Goal: Information Seeking & Learning: Compare options

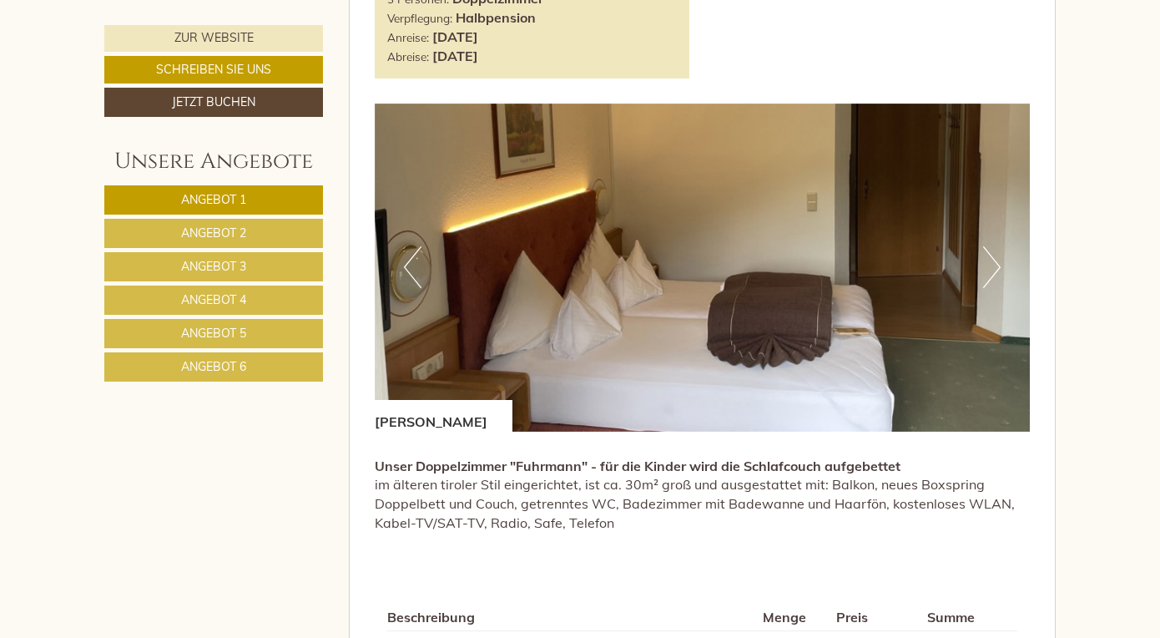
scroll to position [985, 0]
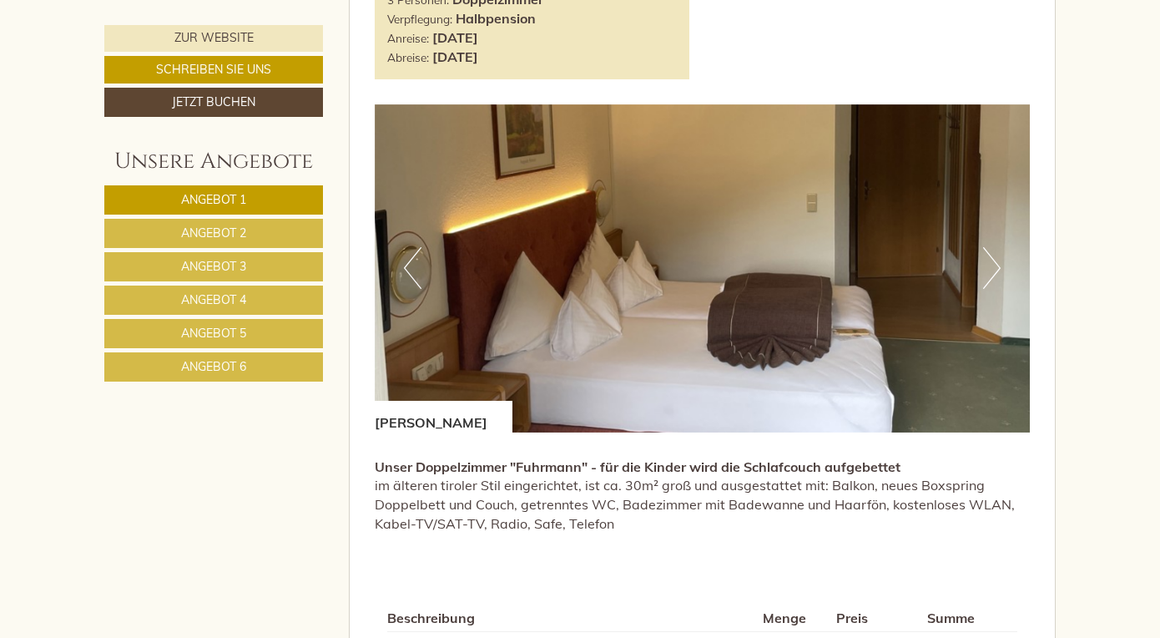
click at [996, 262] on button "Next" at bounding box center [992, 268] width 18 height 42
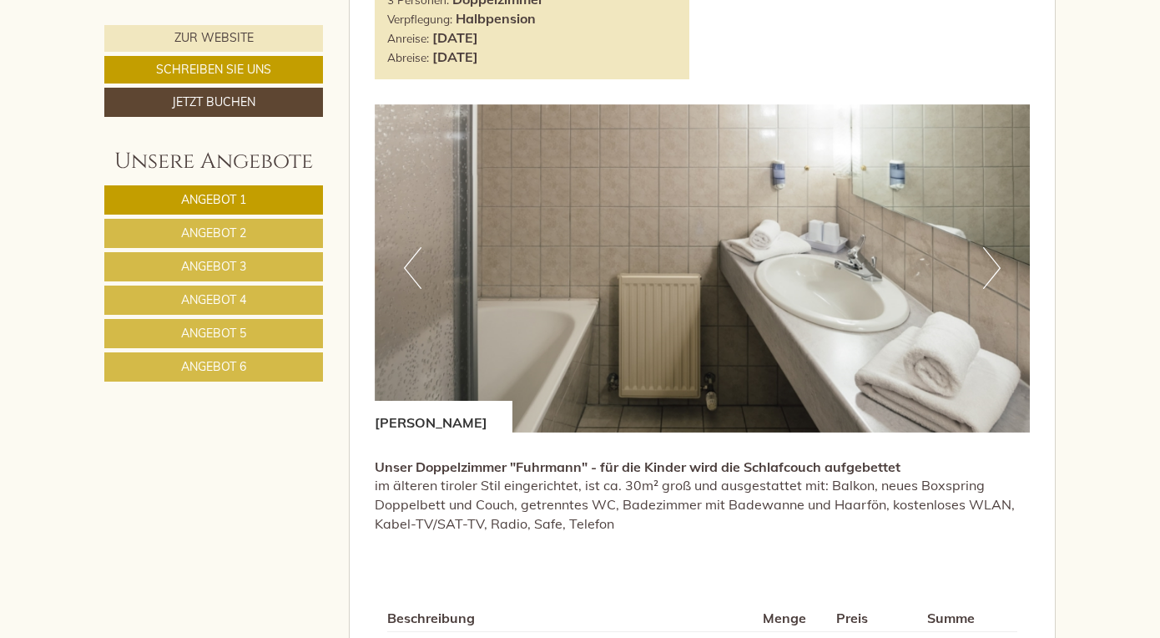
click at [996, 262] on button "Next" at bounding box center [992, 268] width 18 height 42
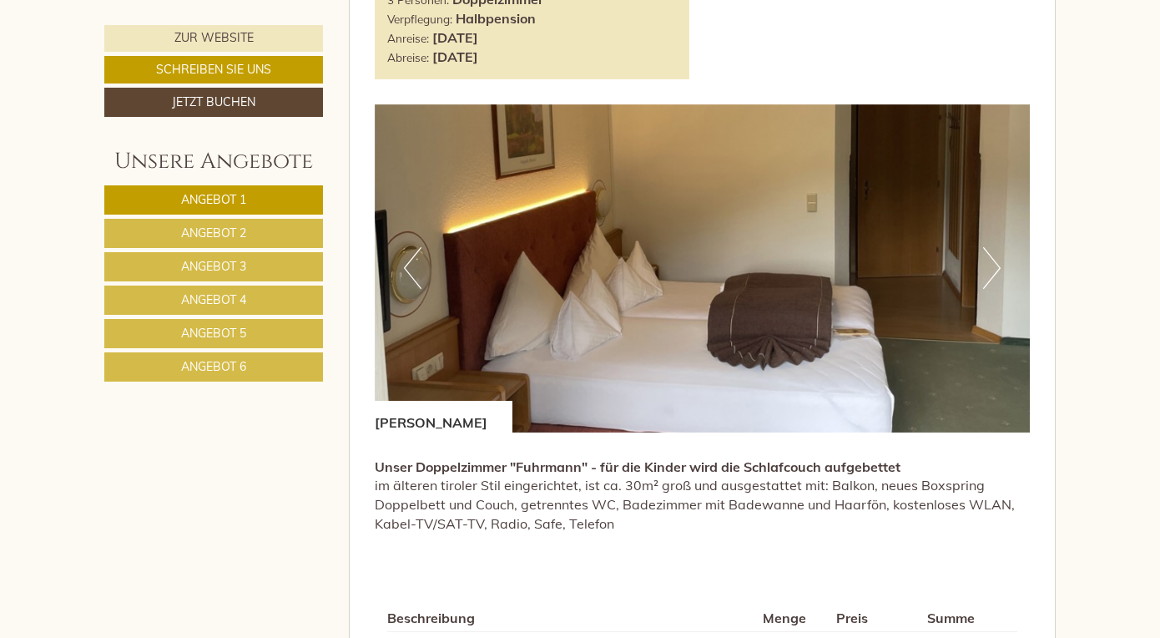
click at [996, 262] on button "Next" at bounding box center [992, 268] width 18 height 42
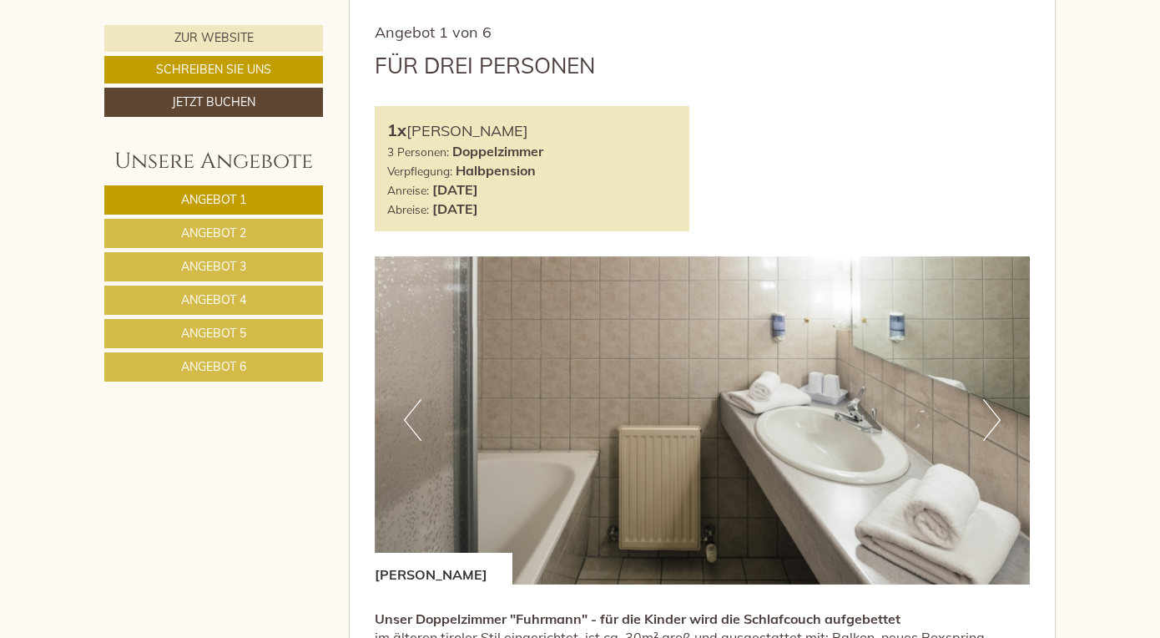
scroll to position [867, 0]
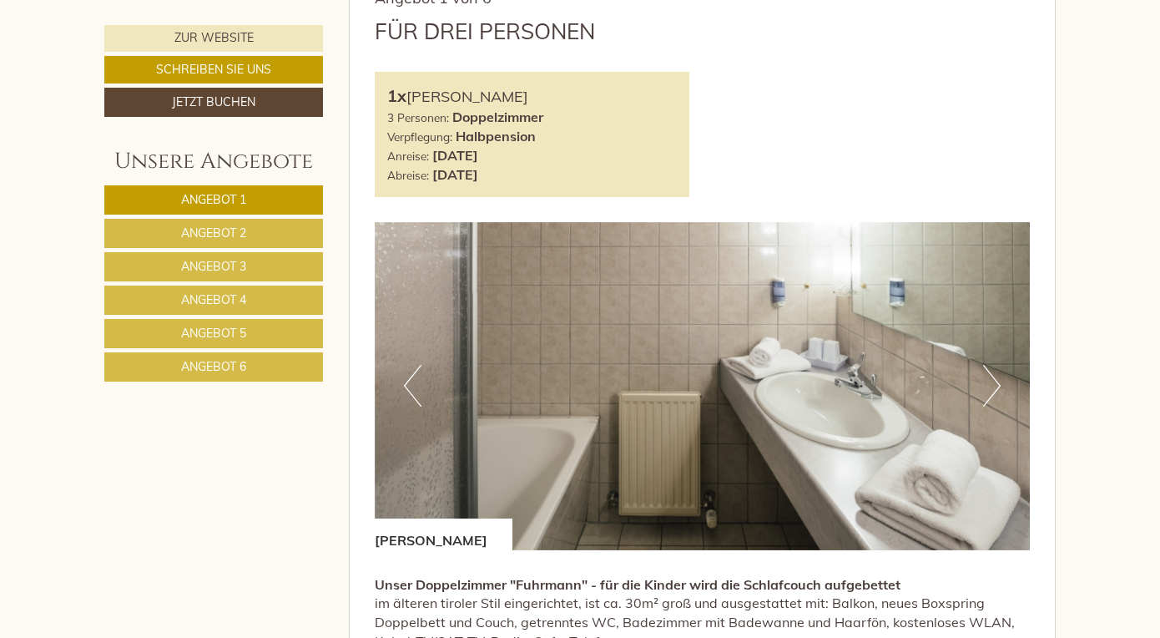
click at [262, 236] on link "Angebot 2" at bounding box center [213, 233] width 219 height 29
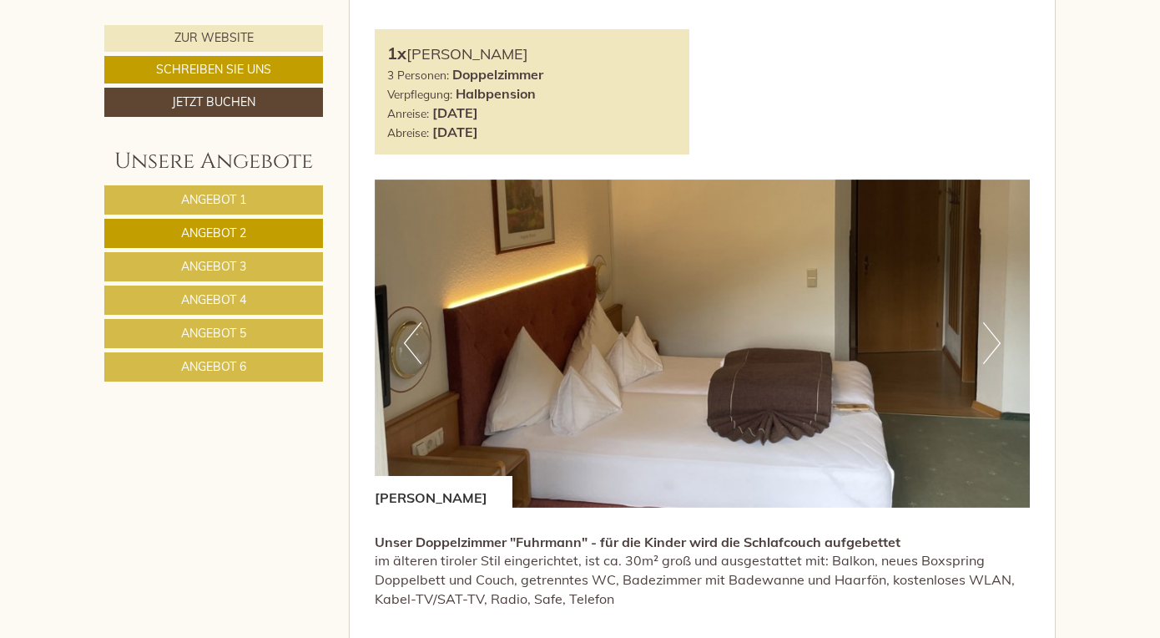
scroll to position [1002, 0]
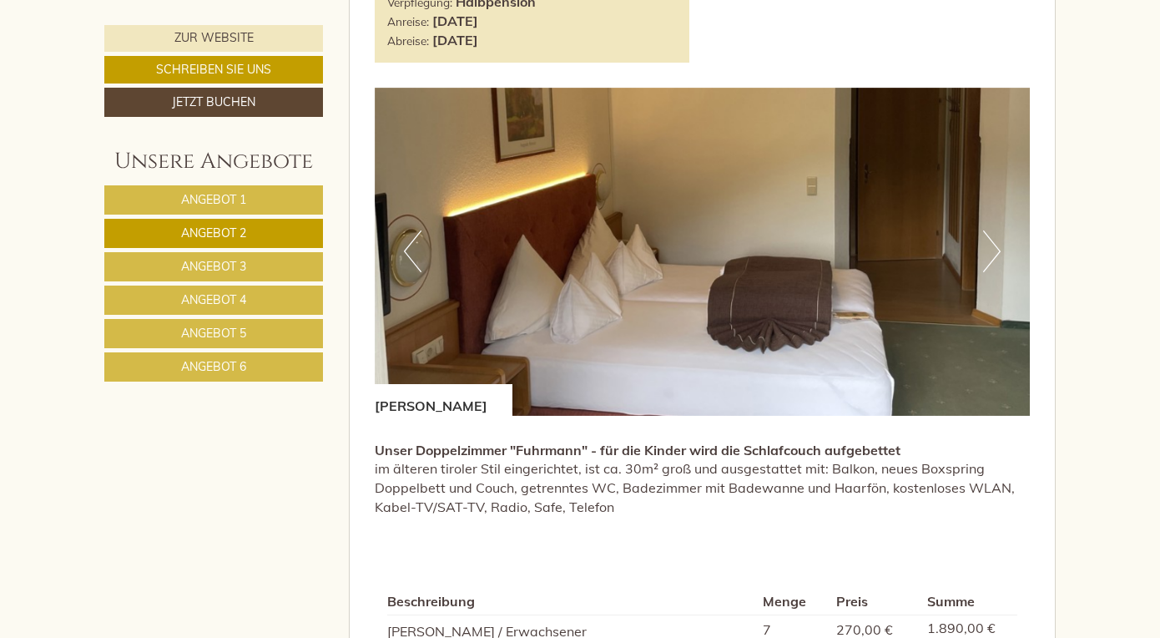
click at [998, 250] on button "Next" at bounding box center [992, 251] width 18 height 42
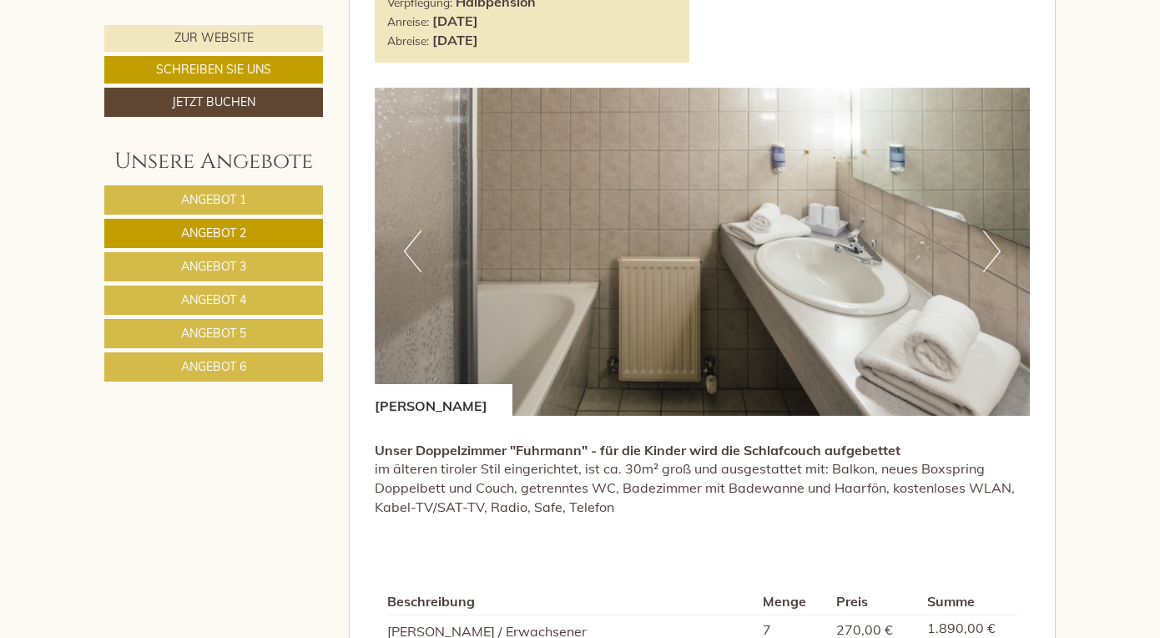
click at [998, 250] on button "Next" at bounding box center [992, 251] width 18 height 42
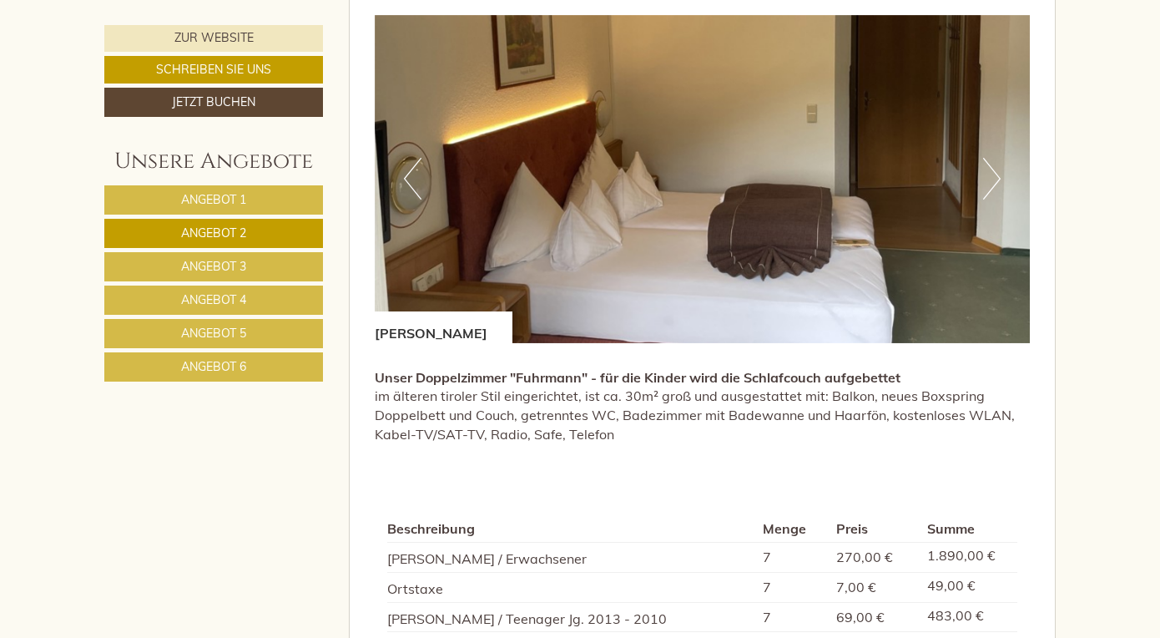
scroll to position [1070, 0]
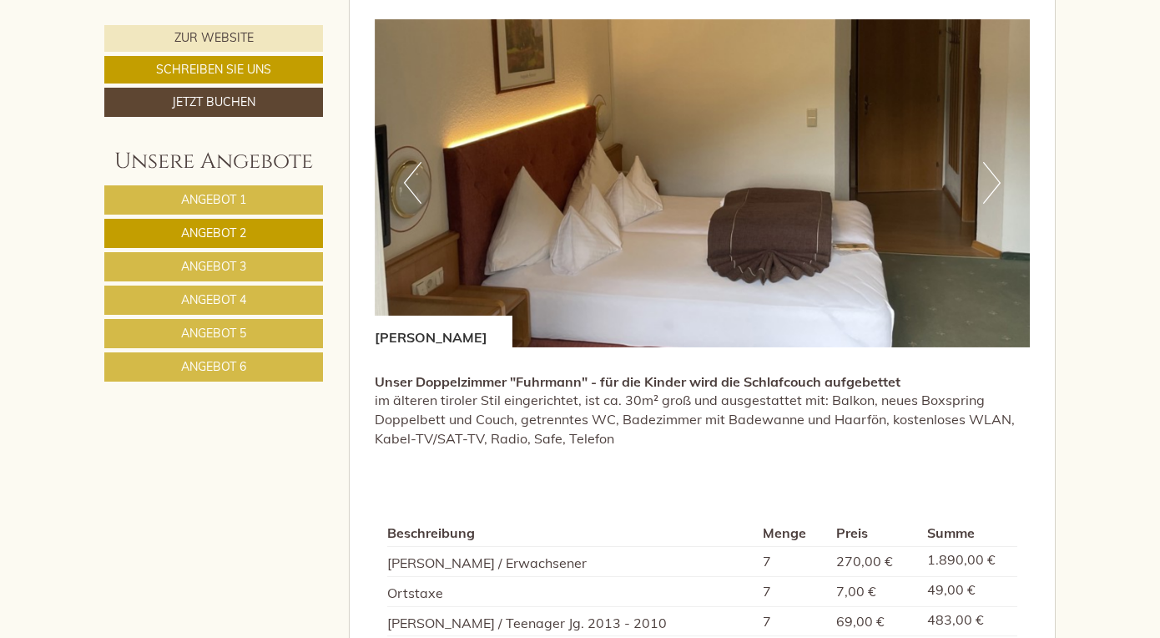
click at [245, 267] on span "Angebot 3" at bounding box center [213, 266] width 65 height 15
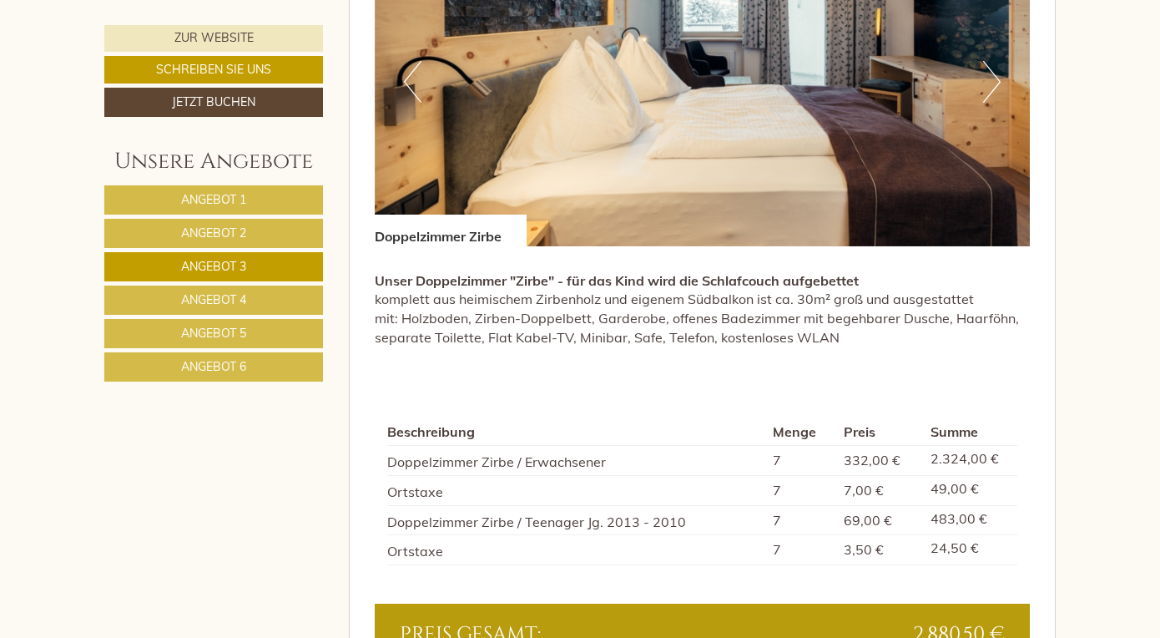
scroll to position [1169, 0]
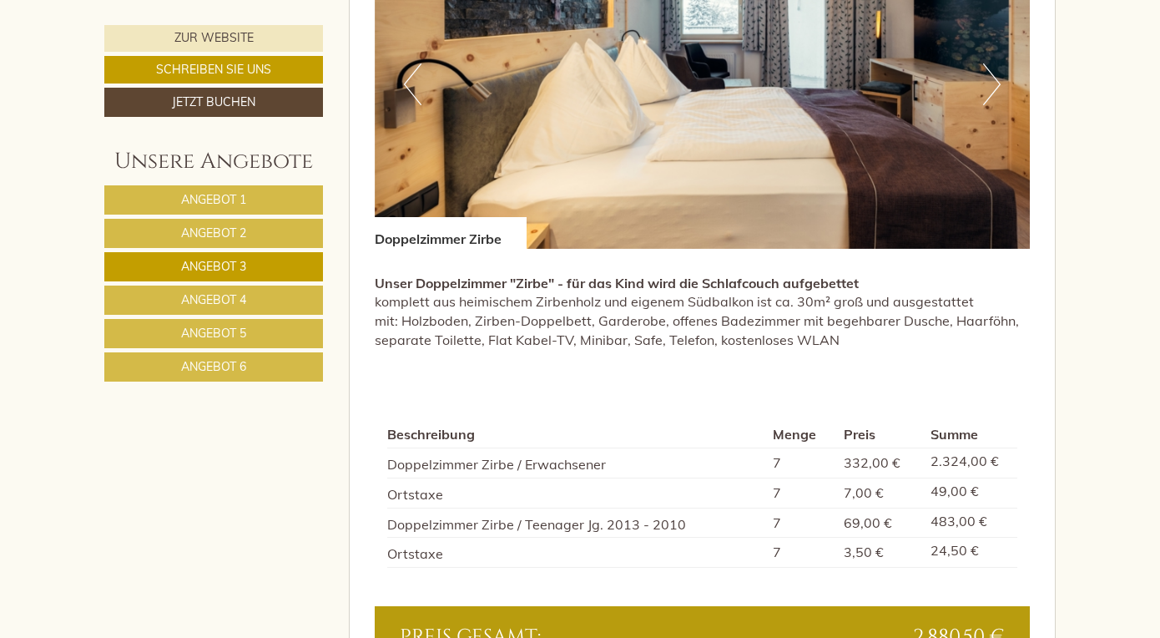
click at [211, 200] on span "Angebot 1" at bounding box center [213, 199] width 65 height 15
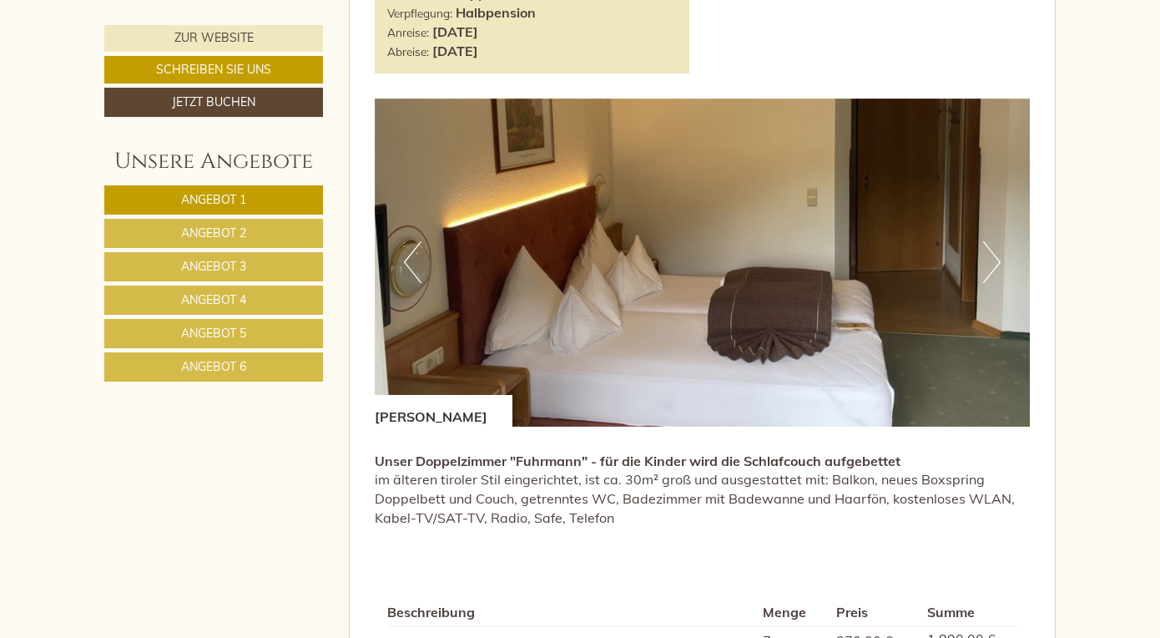
scroll to position [953, 0]
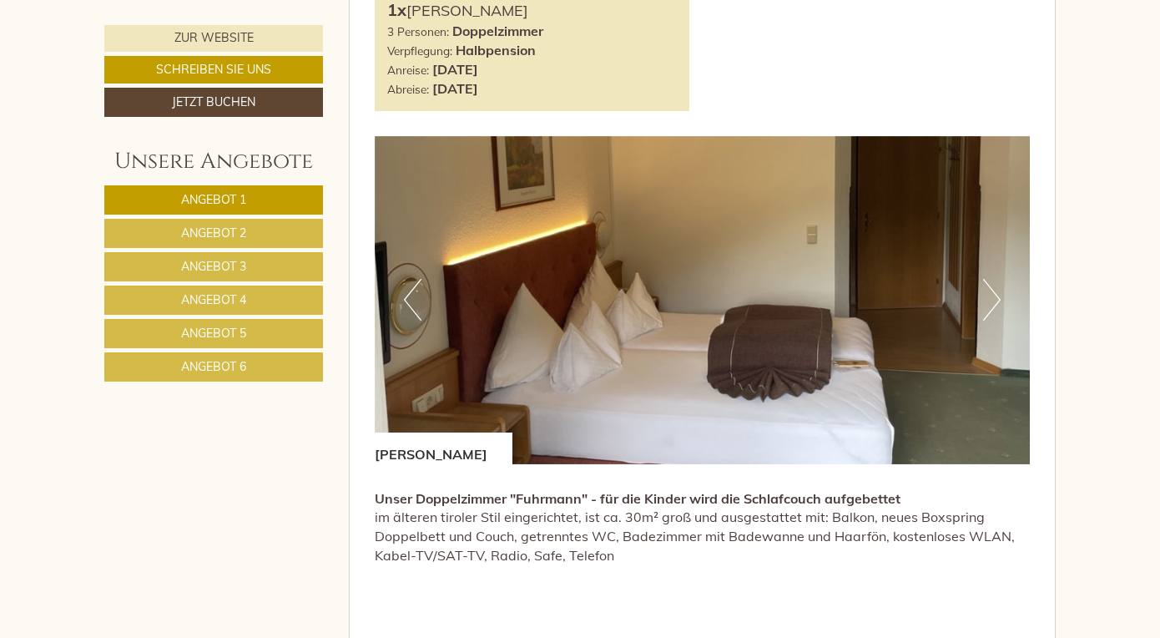
click at [195, 308] on link "Angebot 4" at bounding box center [213, 299] width 219 height 29
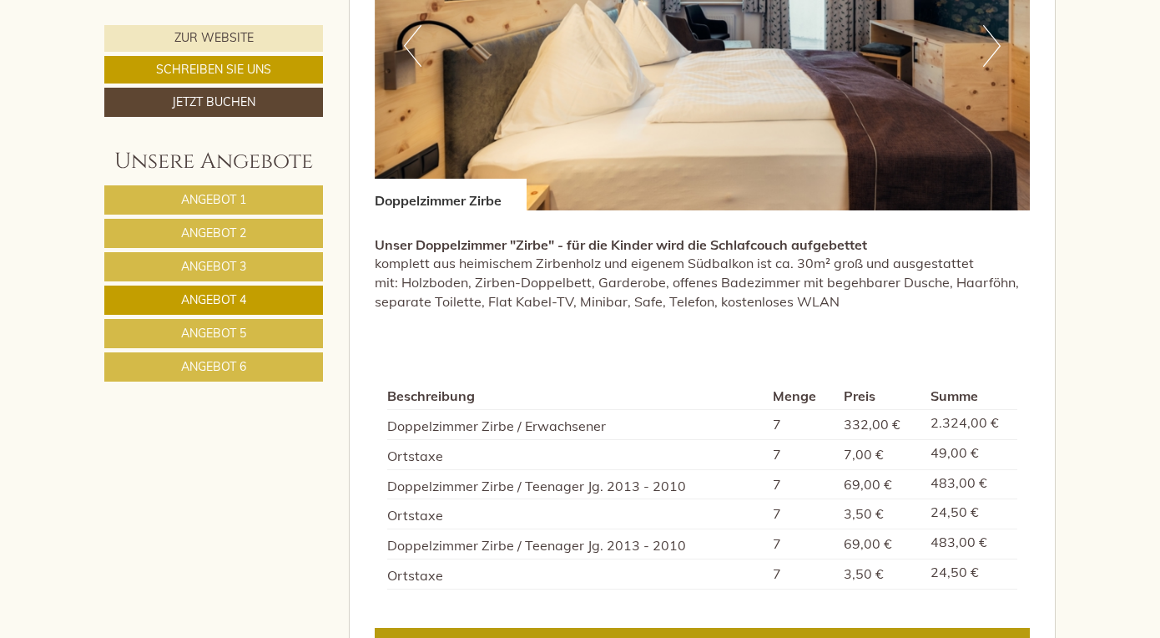
scroll to position [1236, 0]
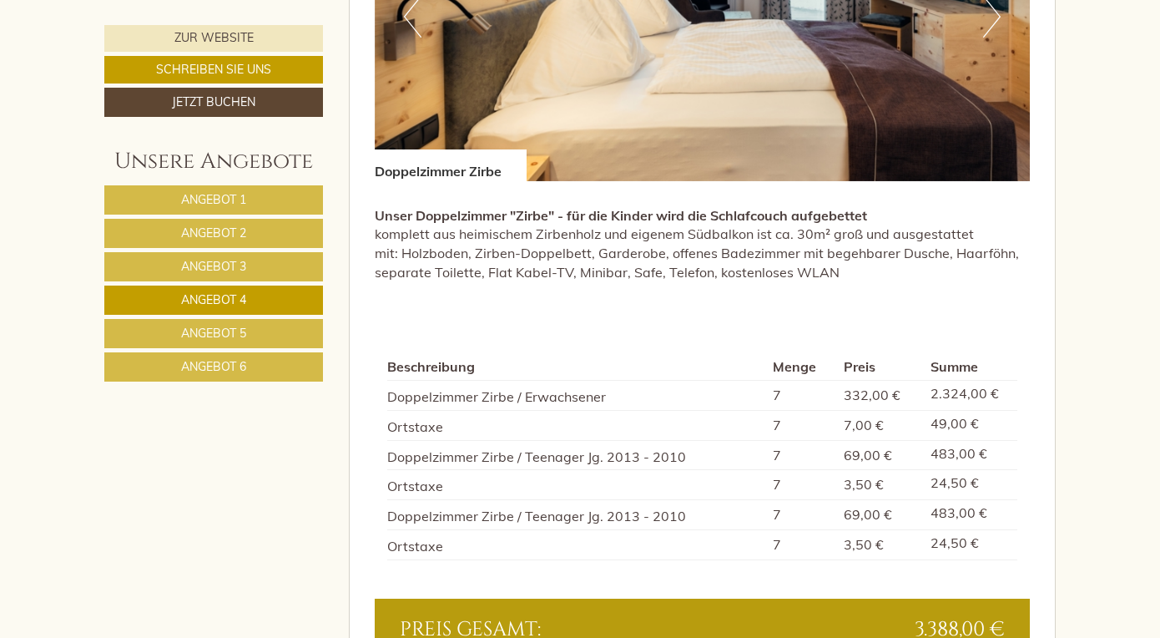
click at [290, 204] on link "Angebot 1" at bounding box center [213, 199] width 219 height 29
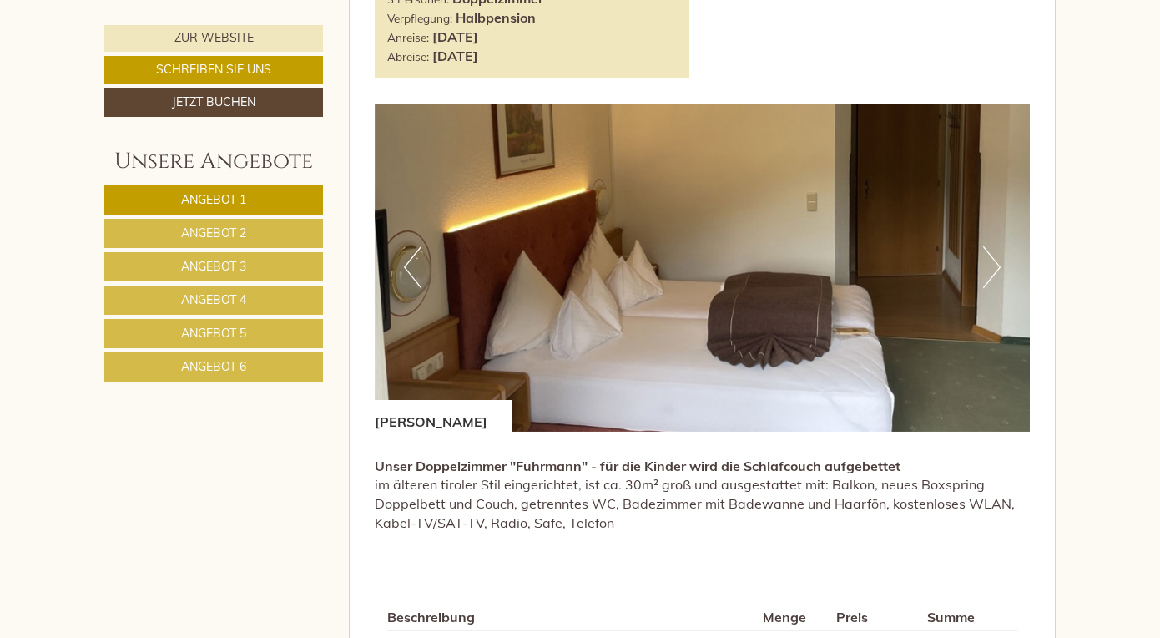
scroll to position [945, 0]
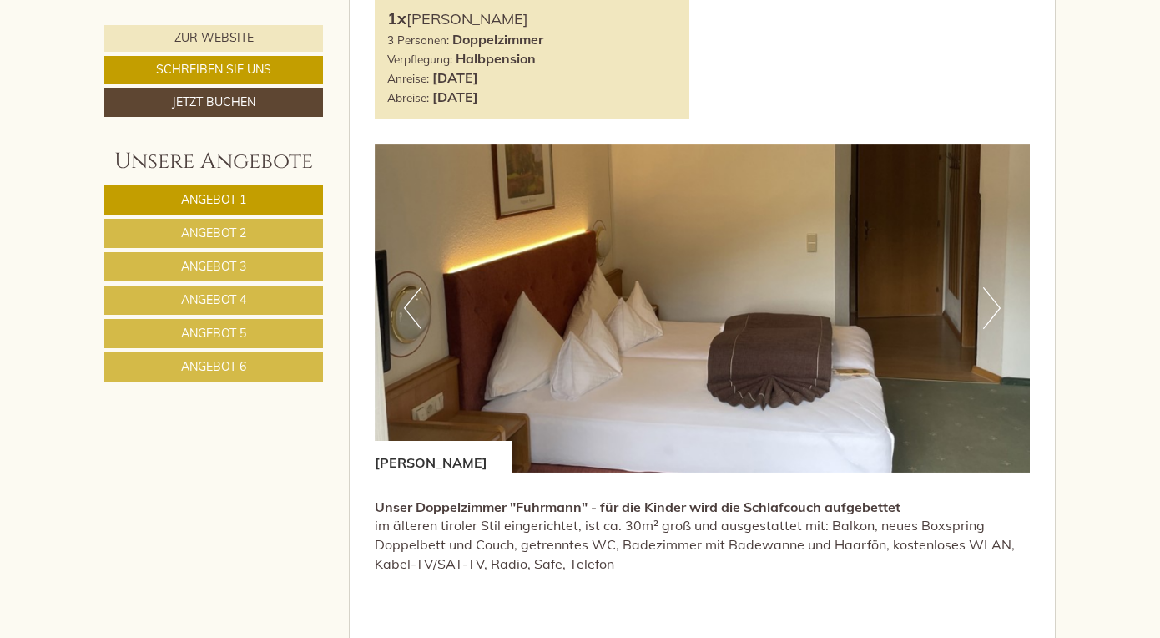
click at [199, 301] on span "Angebot 4" at bounding box center [213, 299] width 65 height 15
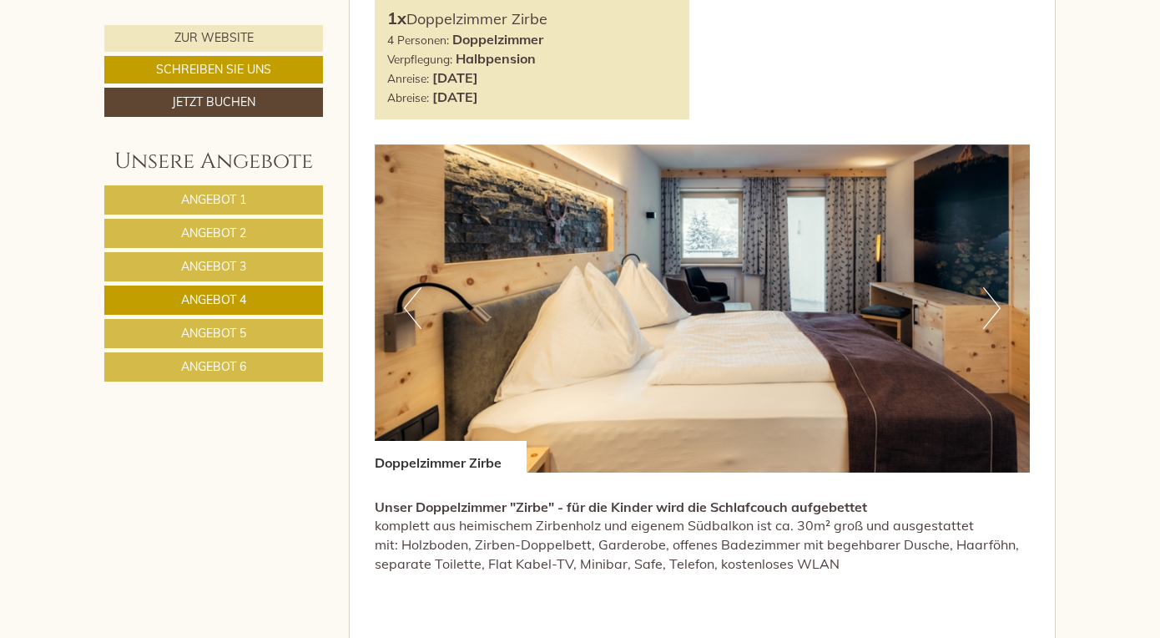
scroll to position [829, 0]
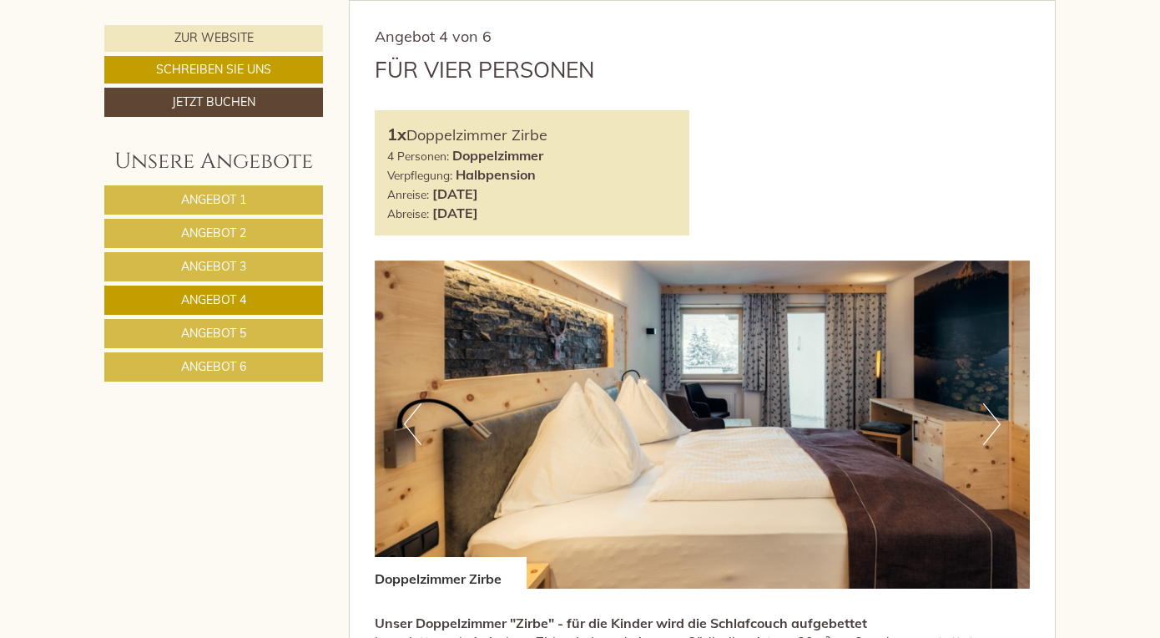
click at [177, 345] on link "Angebot 5" at bounding box center [213, 333] width 219 height 29
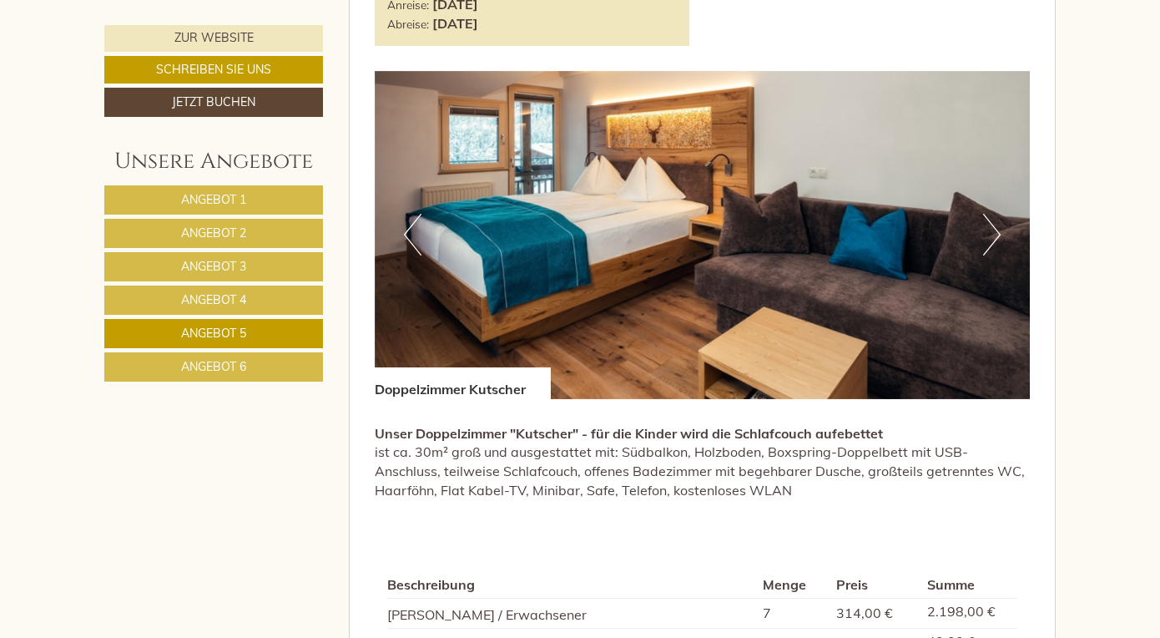
scroll to position [1023, 0]
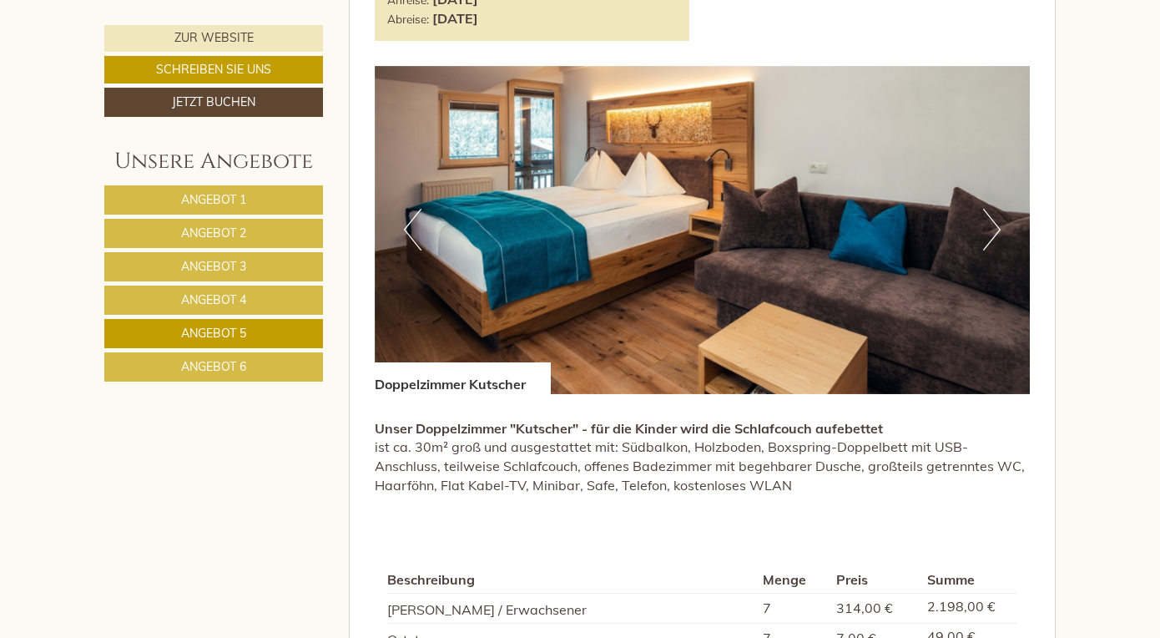
click at [297, 372] on link "Angebot 6" at bounding box center [213, 366] width 219 height 29
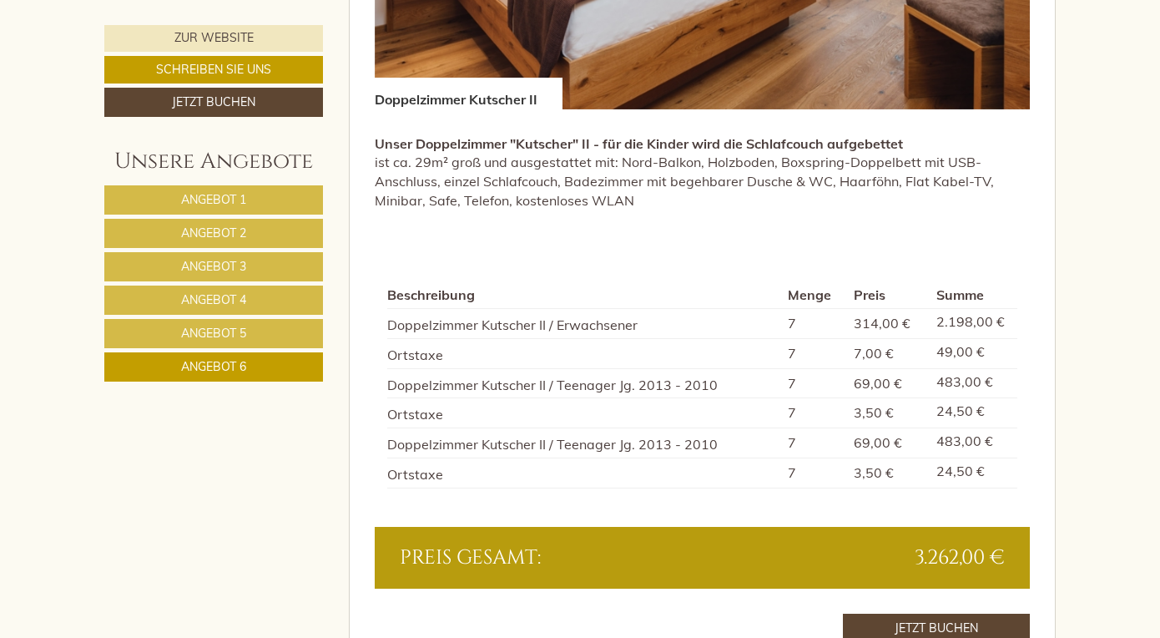
scroll to position [1310, 0]
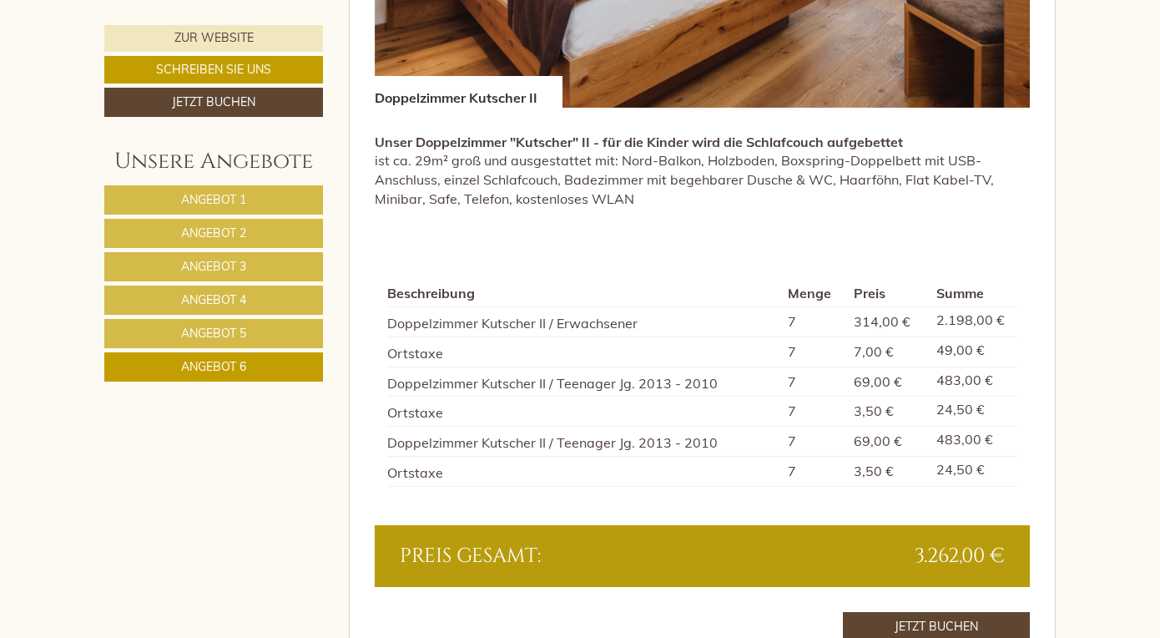
click at [271, 245] on link "Angebot 2" at bounding box center [213, 233] width 219 height 29
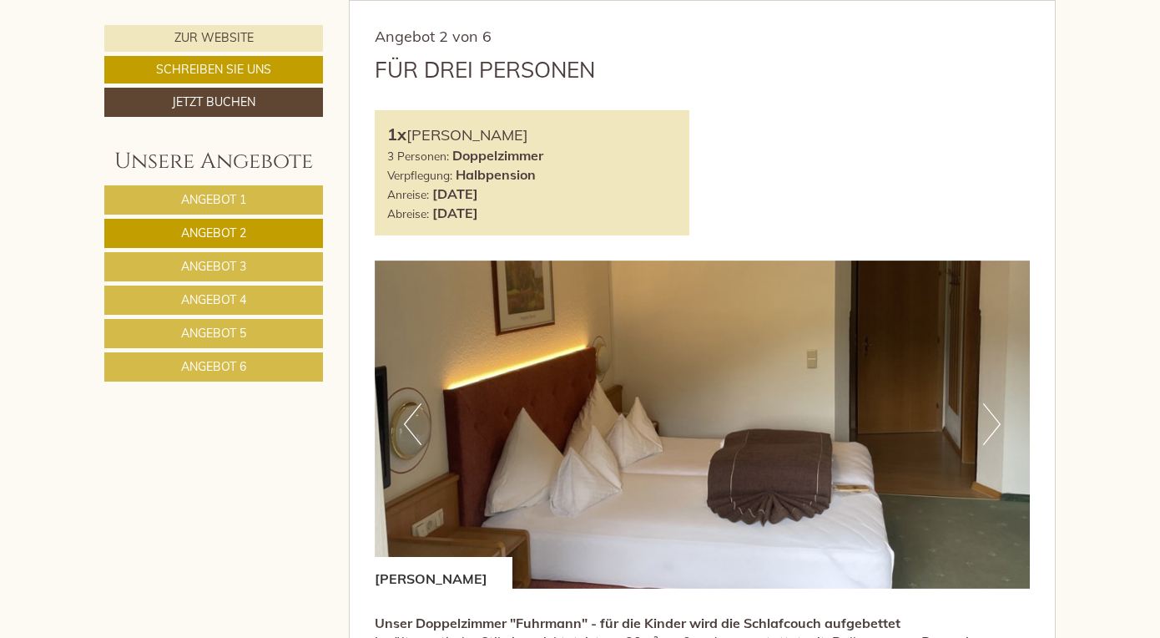
click at [267, 271] on link "Angebot 3" at bounding box center [213, 266] width 219 height 29
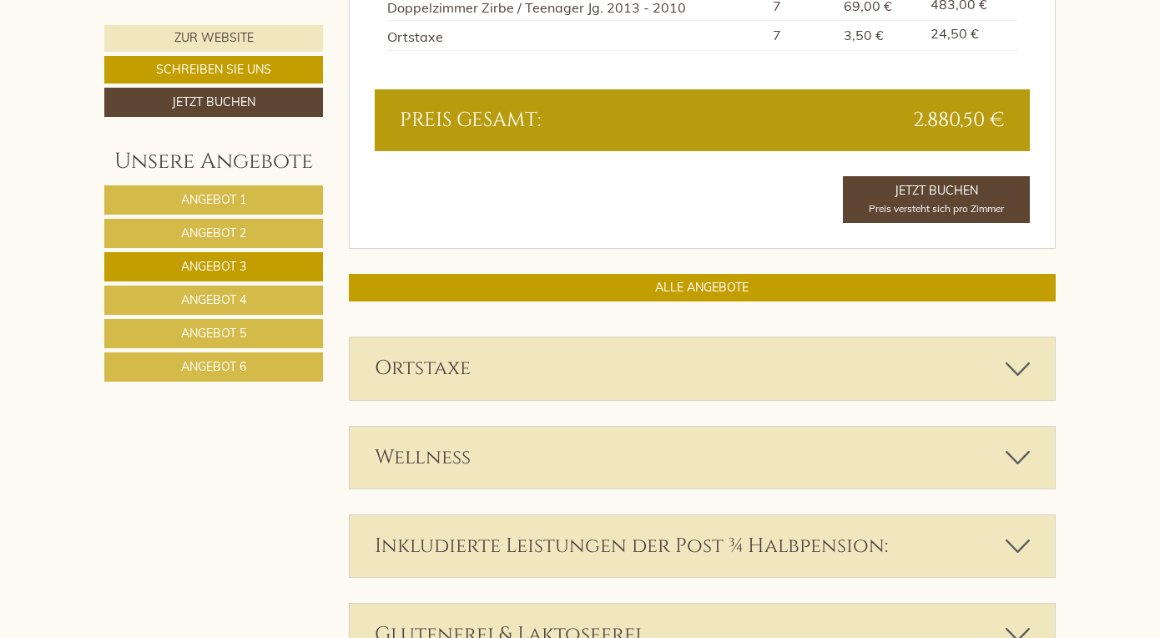
scroll to position [1777, 0]
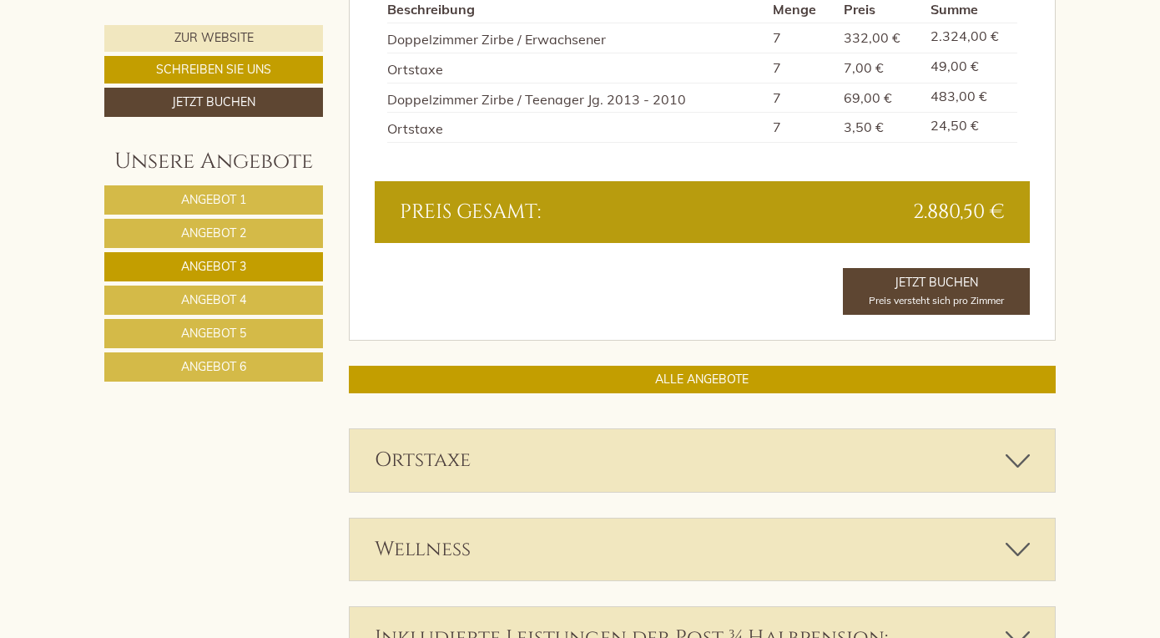
click at [227, 378] on link "Angebot 6" at bounding box center [213, 366] width 219 height 29
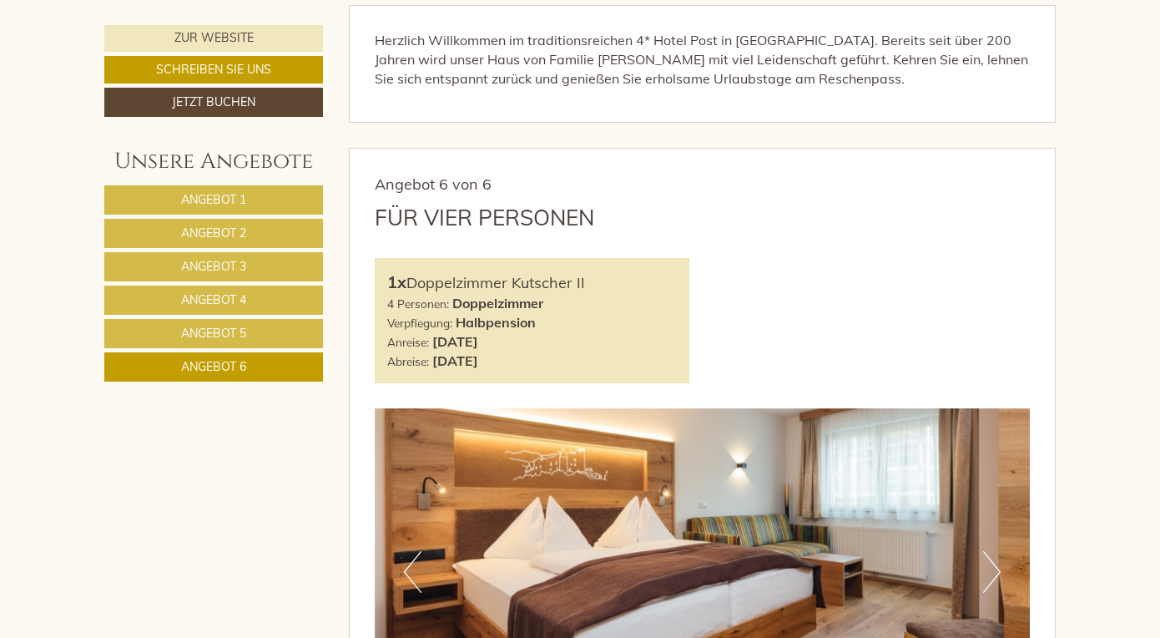
scroll to position [675, 0]
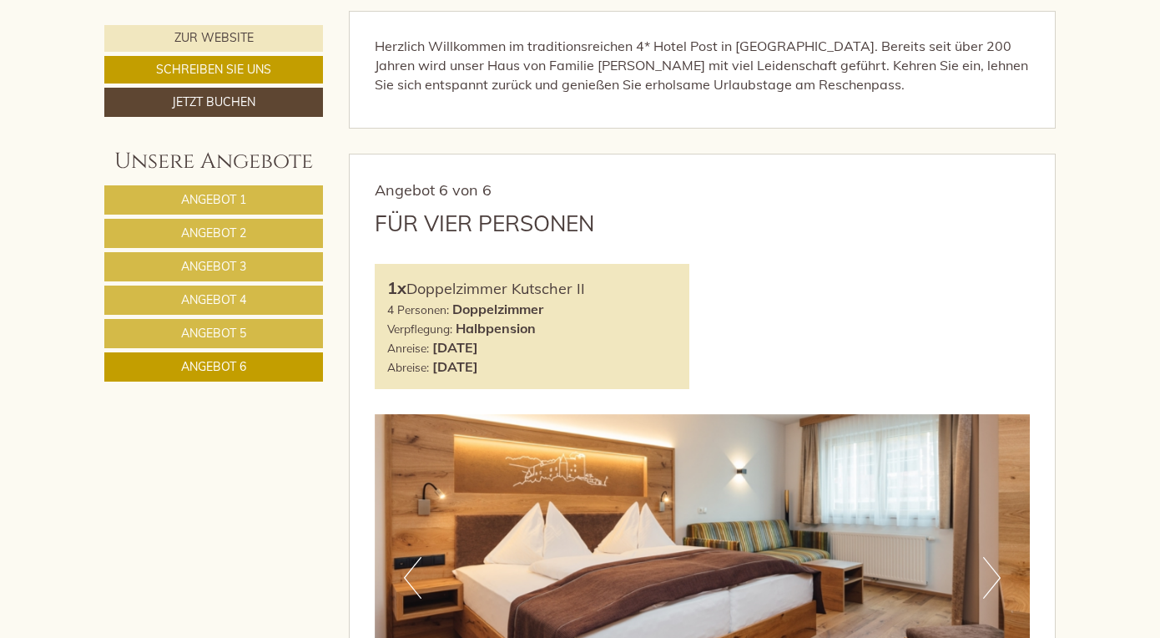
click at [256, 194] on link "Angebot 1" at bounding box center [213, 199] width 219 height 29
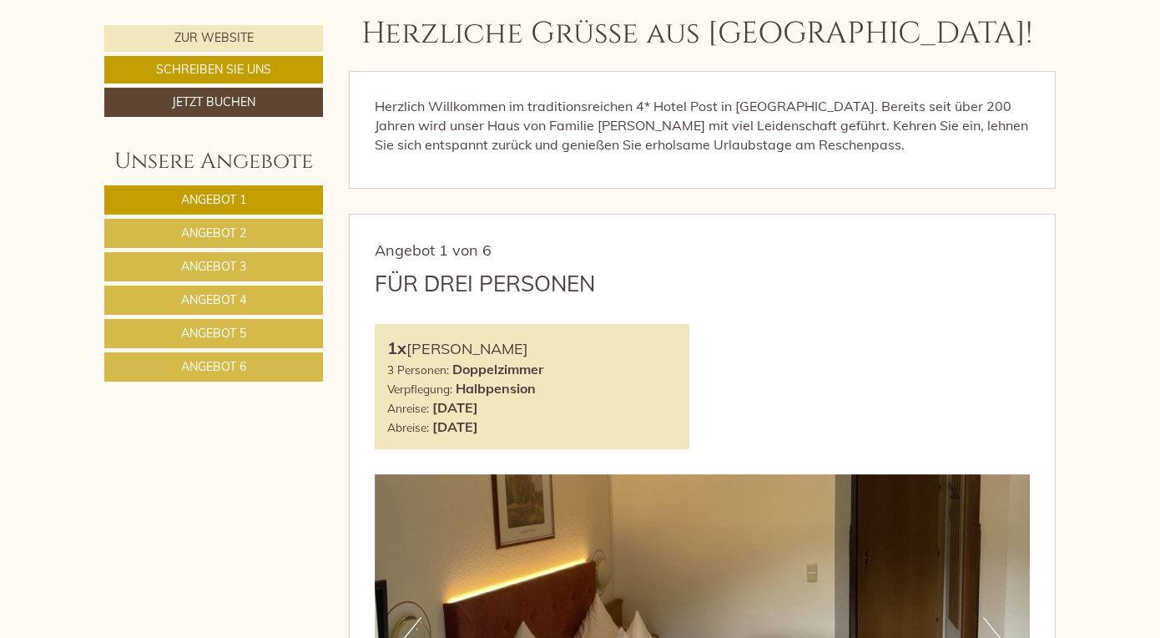
scroll to position [589, 0]
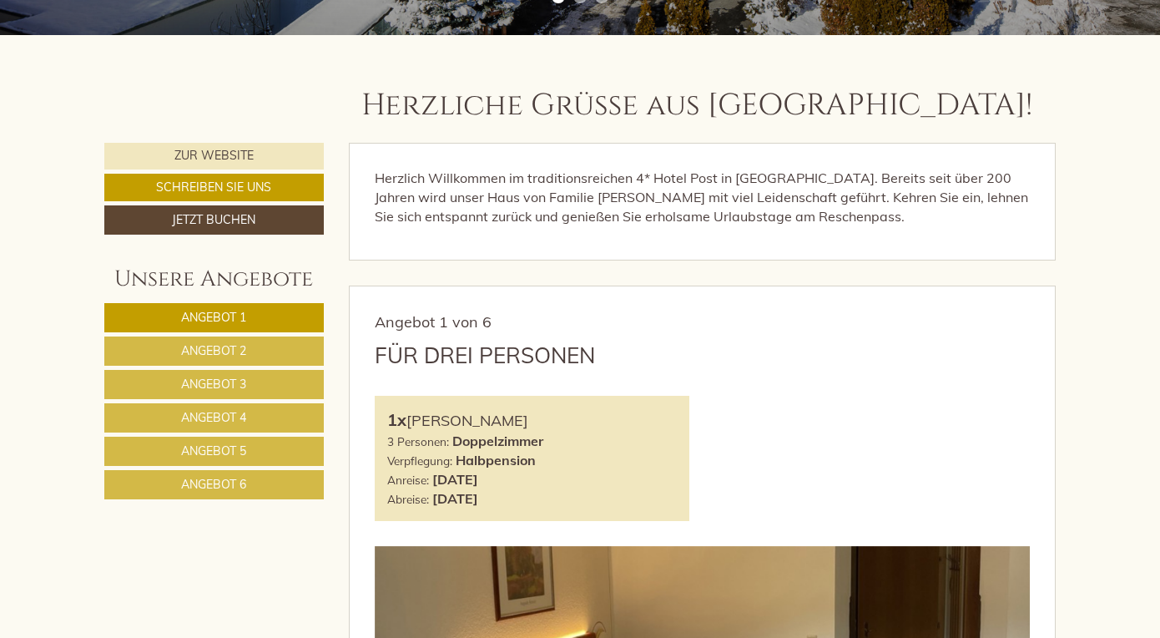
scroll to position [542, 0]
